Goal: Information Seeking & Learning: Learn about a topic

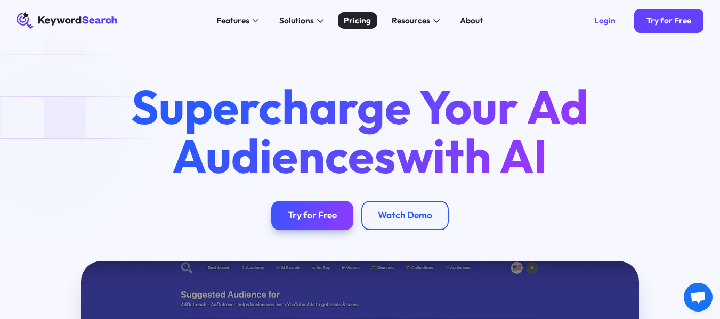
click at [354, 21] on div "Pricing" at bounding box center [357, 20] width 27 height 12
